Goal: Transaction & Acquisition: Book appointment/travel/reservation

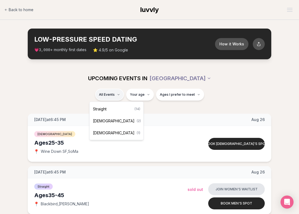
click at [114, 107] on div "Straight ( 14 )" at bounding box center [117, 109] width 52 height 12
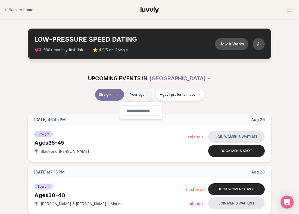
type input "**"
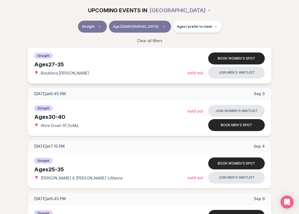
scroll to position [93, 0]
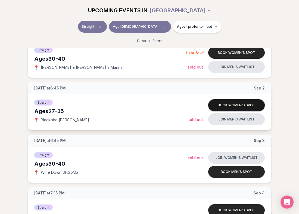
click at [239, 104] on button "Book women's spot" at bounding box center [237, 105] width 57 height 12
